Goal: Transaction & Acquisition: Book appointment/travel/reservation

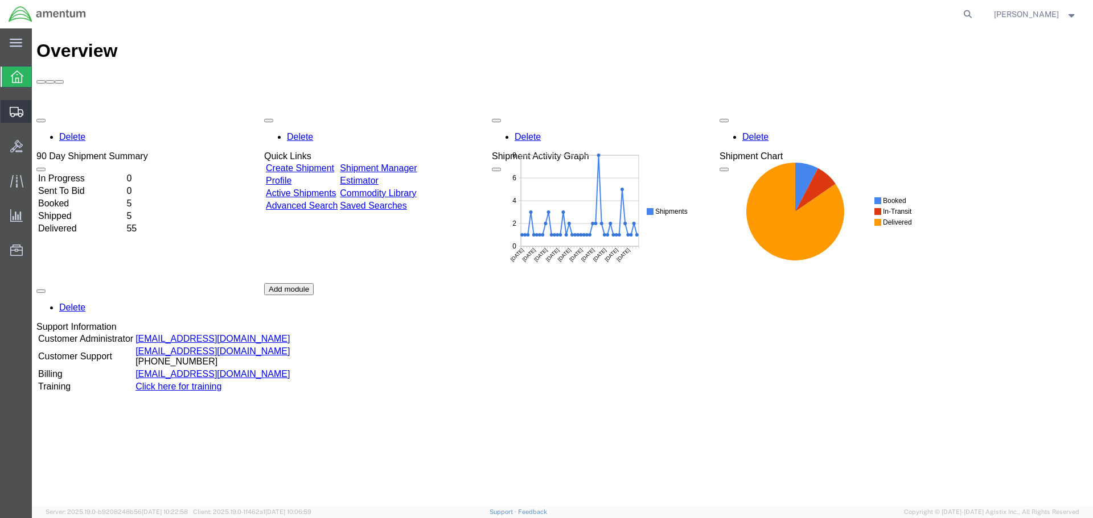
click at [19, 110] on icon at bounding box center [17, 112] width 14 height 10
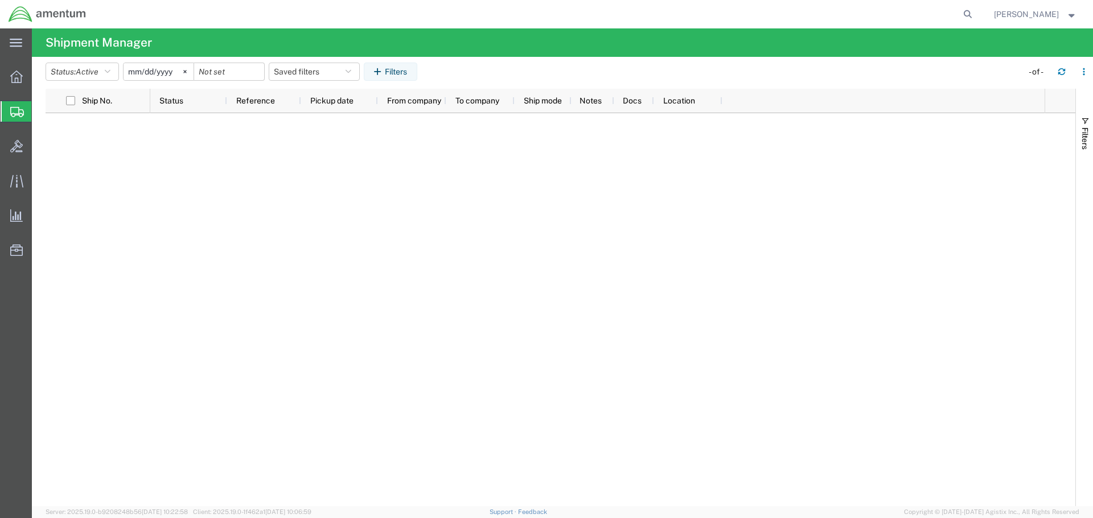
click at [0, 0] on span "Shipment Manager" at bounding box center [0, 0] width 0 height 0
click at [1056, 72] on button "button" at bounding box center [1061, 72] width 18 height 18
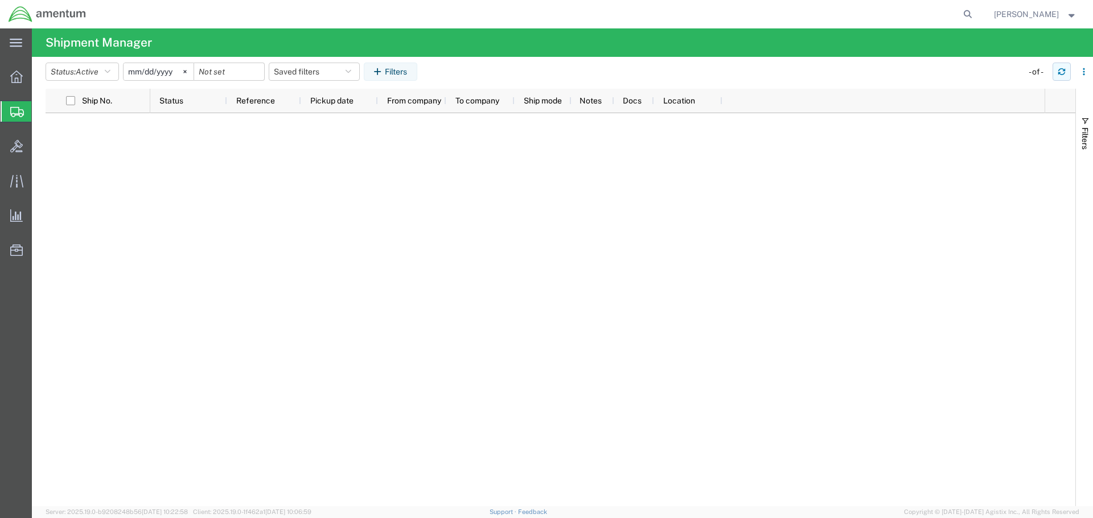
click at [1056, 72] on button "button" at bounding box center [1061, 72] width 18 height 18
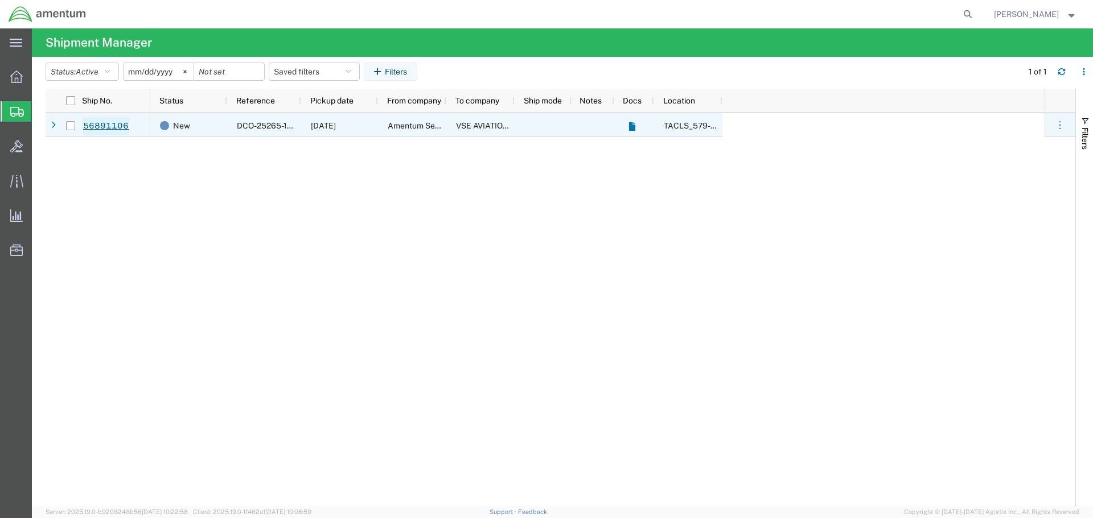
click at [89, 126] on link "56891106" at bounding box center [106, 126] width 47 height 18
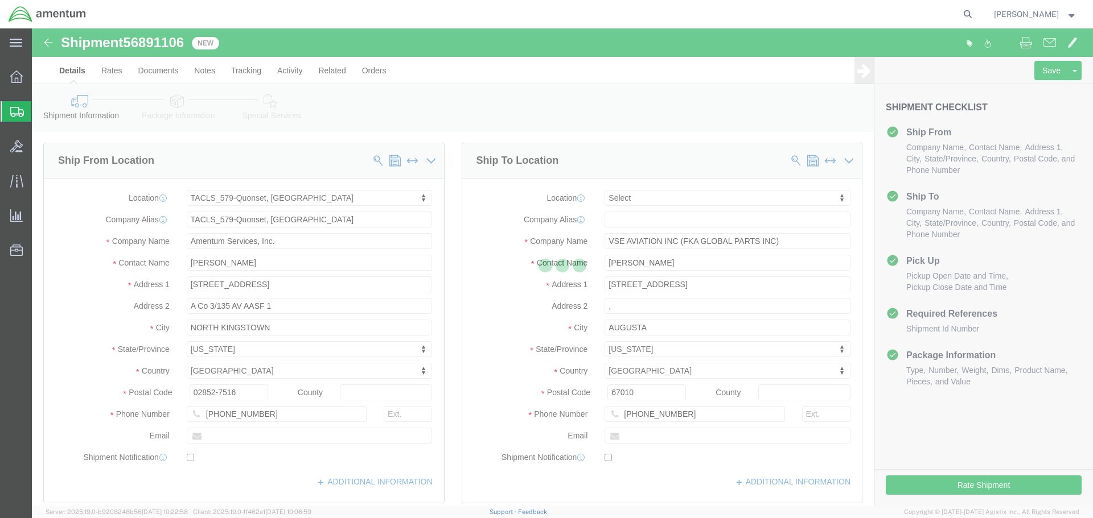
select select "42701"
select select
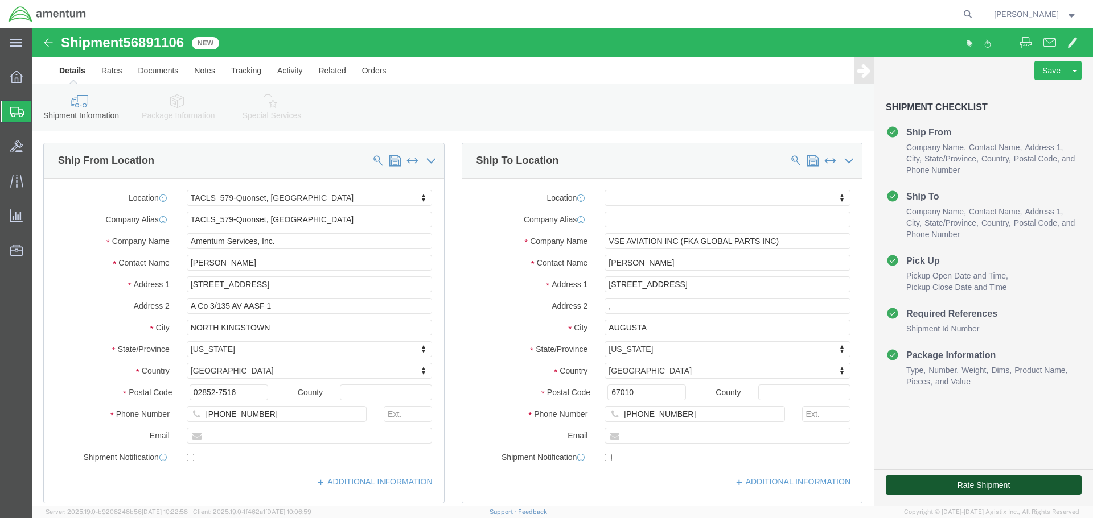
click button "Rate Shipment"
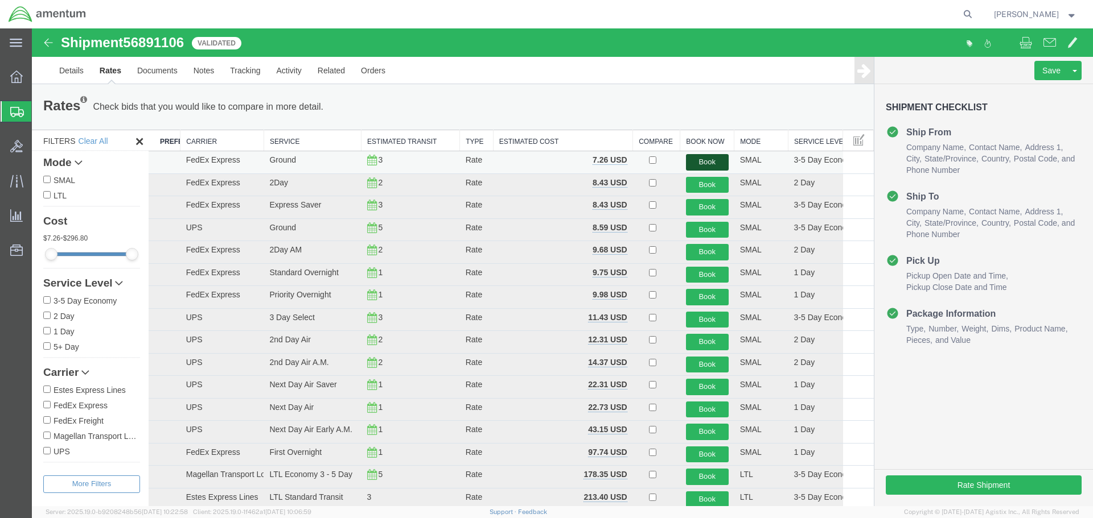
click at [713, 166] on button "Book" at bounding box center [707, 162] width 43 height 17
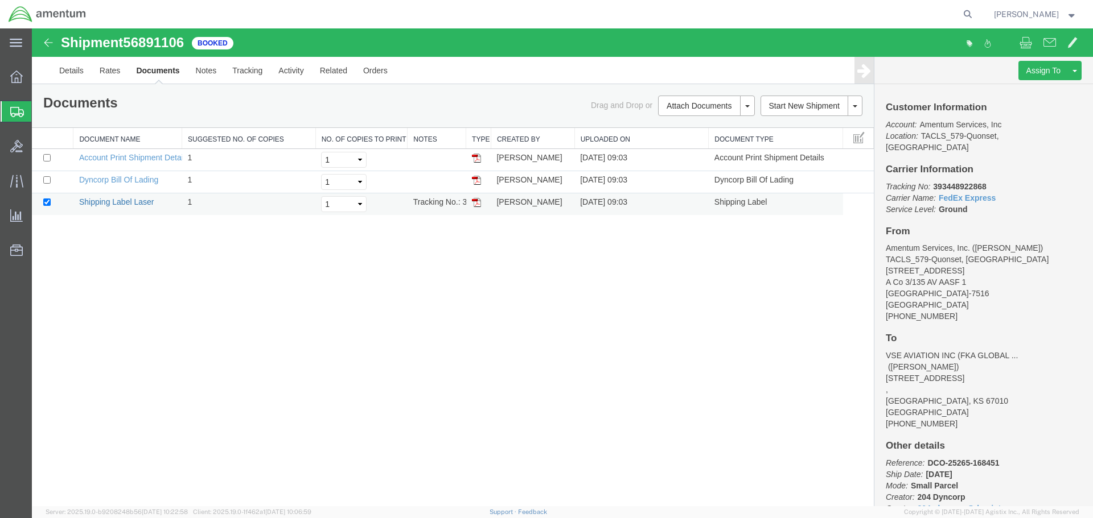
click at [110, 203] on link "Shipping Label Laser" at bounding box center [116, 201] width 75 height 9
